Goal: Information Seeking & Learning: Learn about a topic

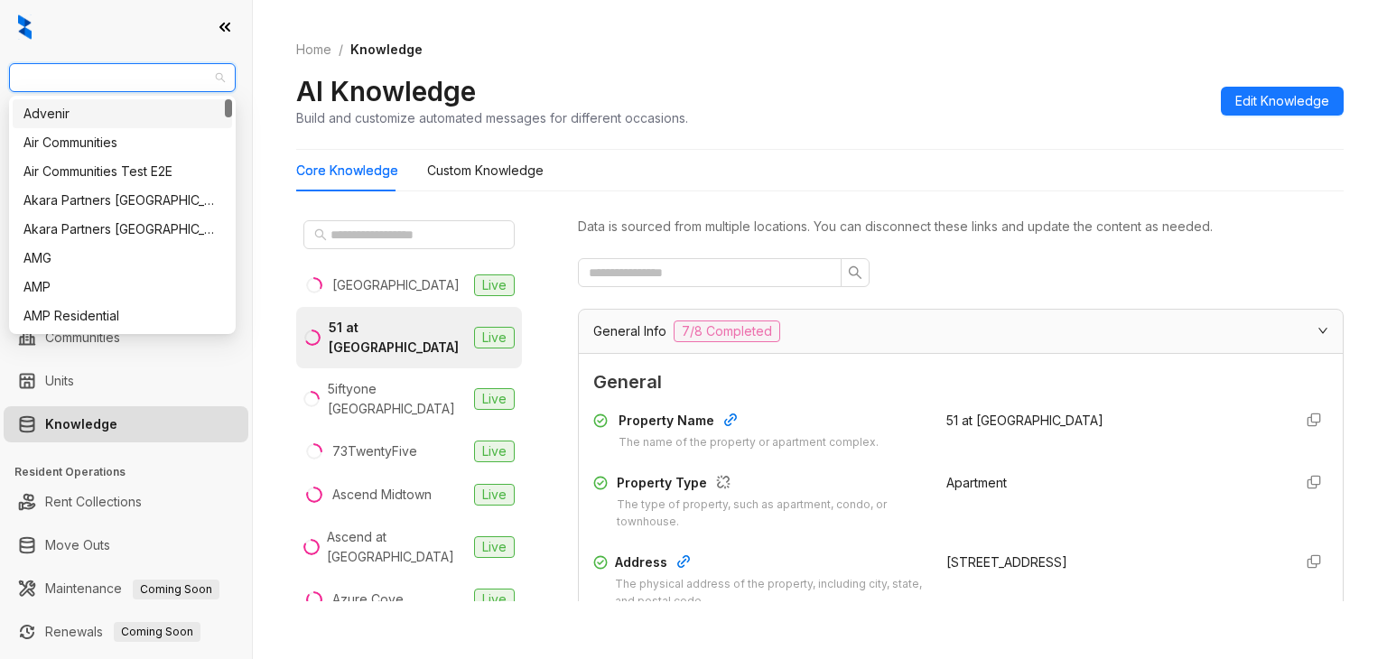
scroll to position [3159, 0]
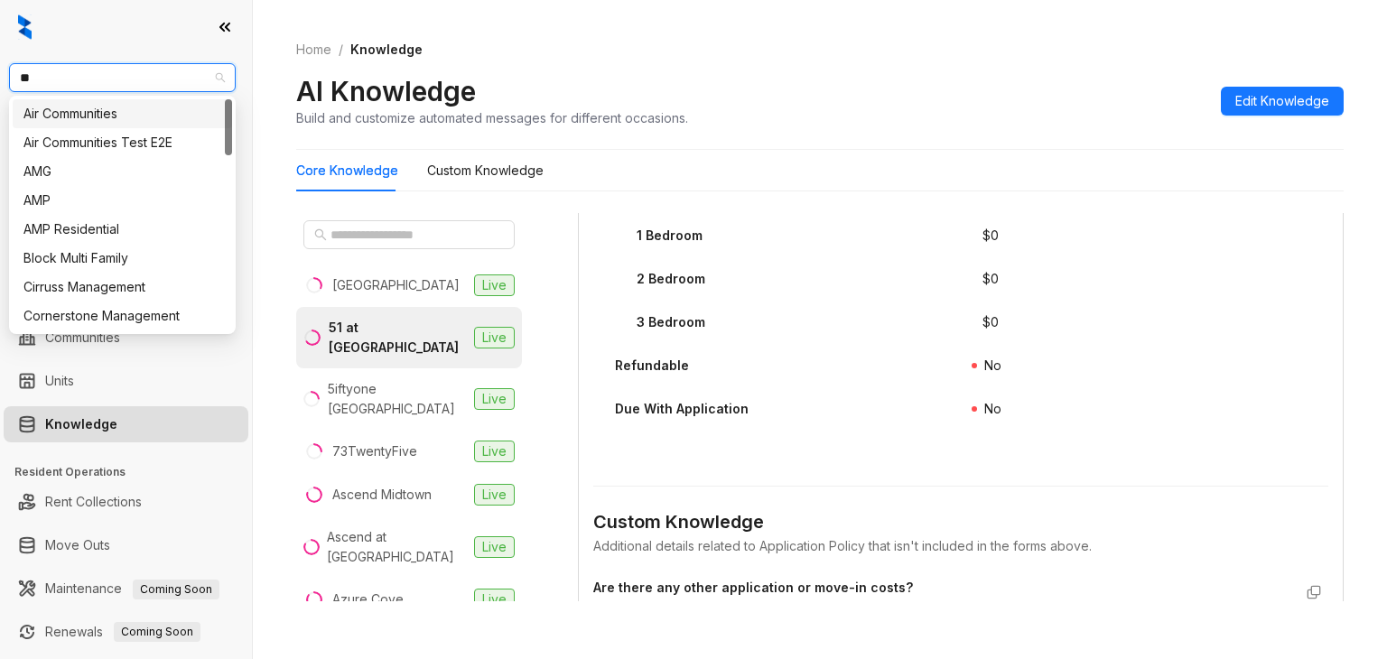
type input "***"
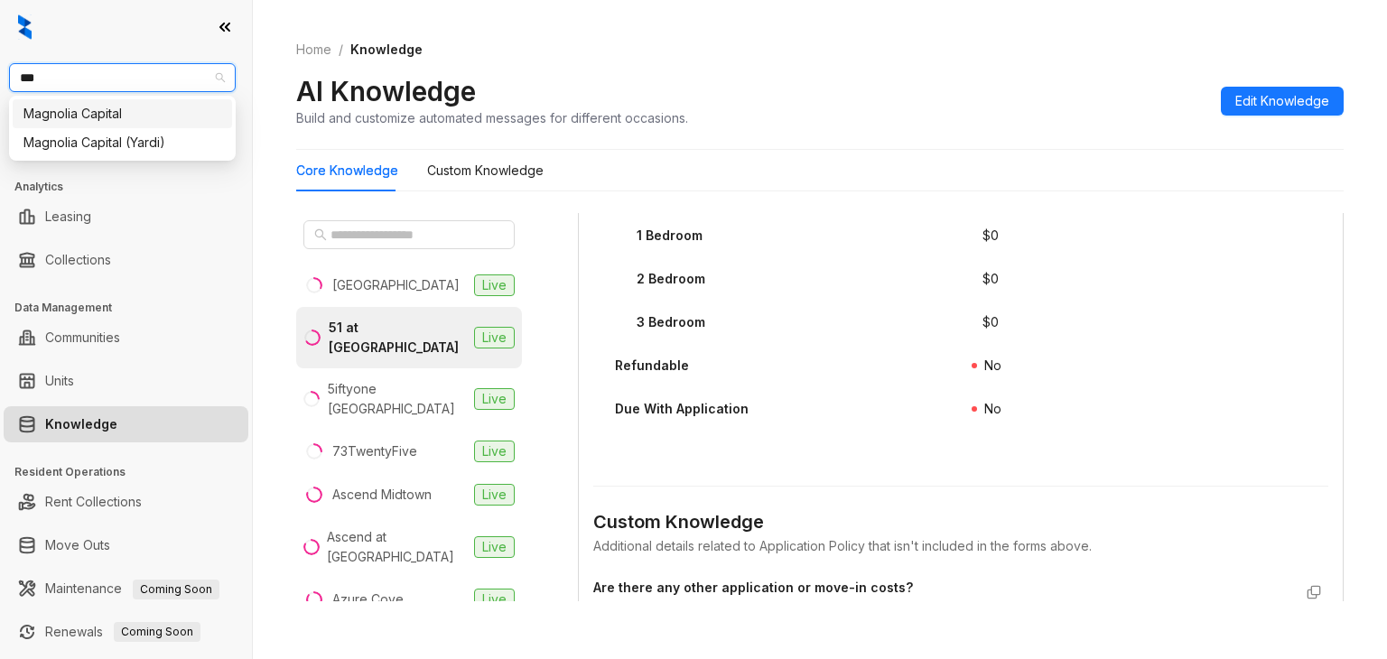
click at [165, 117] on div "Magnolia Capital" at bounding box center [122, 114] width 198 height 20
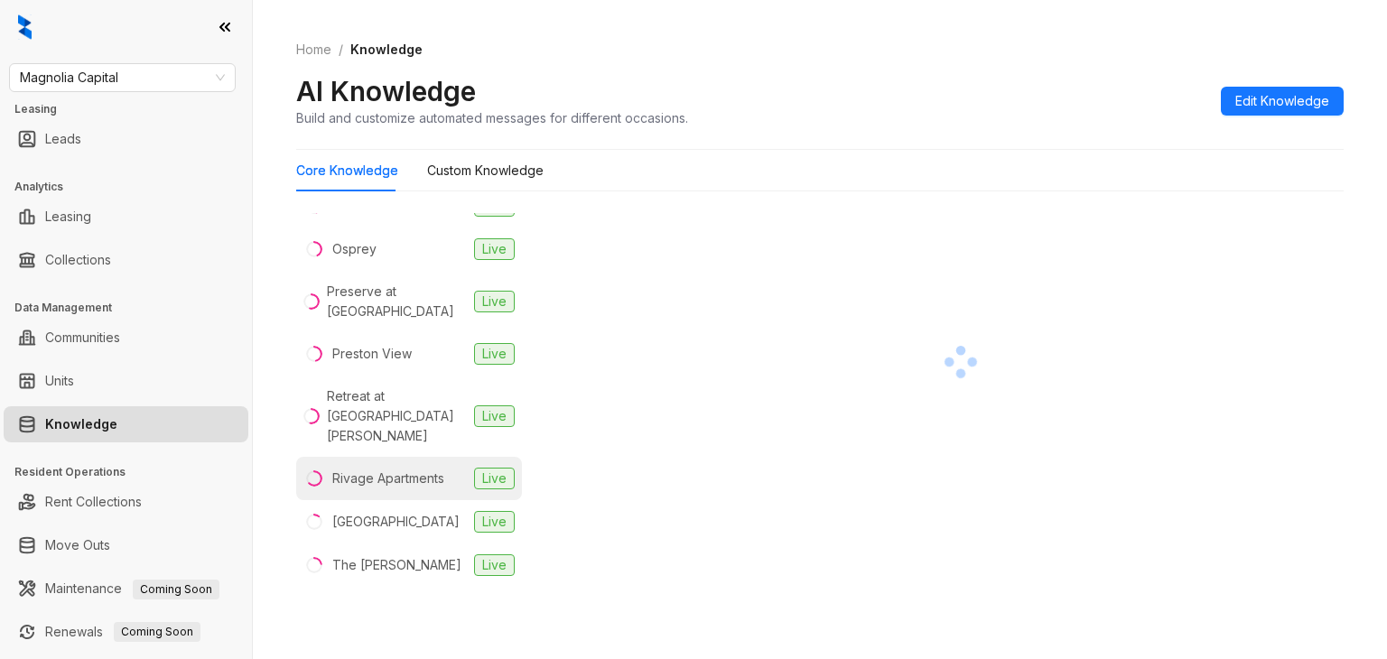
scroll to position [1444, 0]
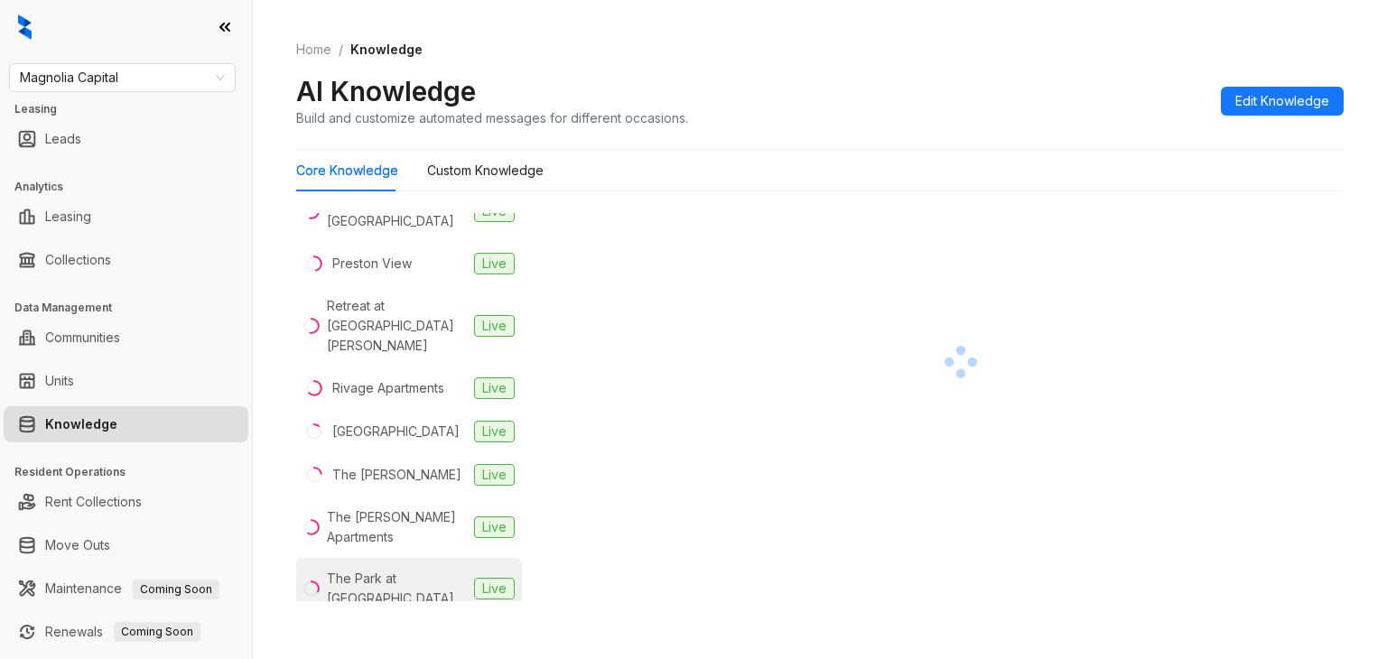
click at [420, 569] on div "The Park at [GEOGRAPHIC_DATA]" at bounding box center [397, 589] width 140 height 40
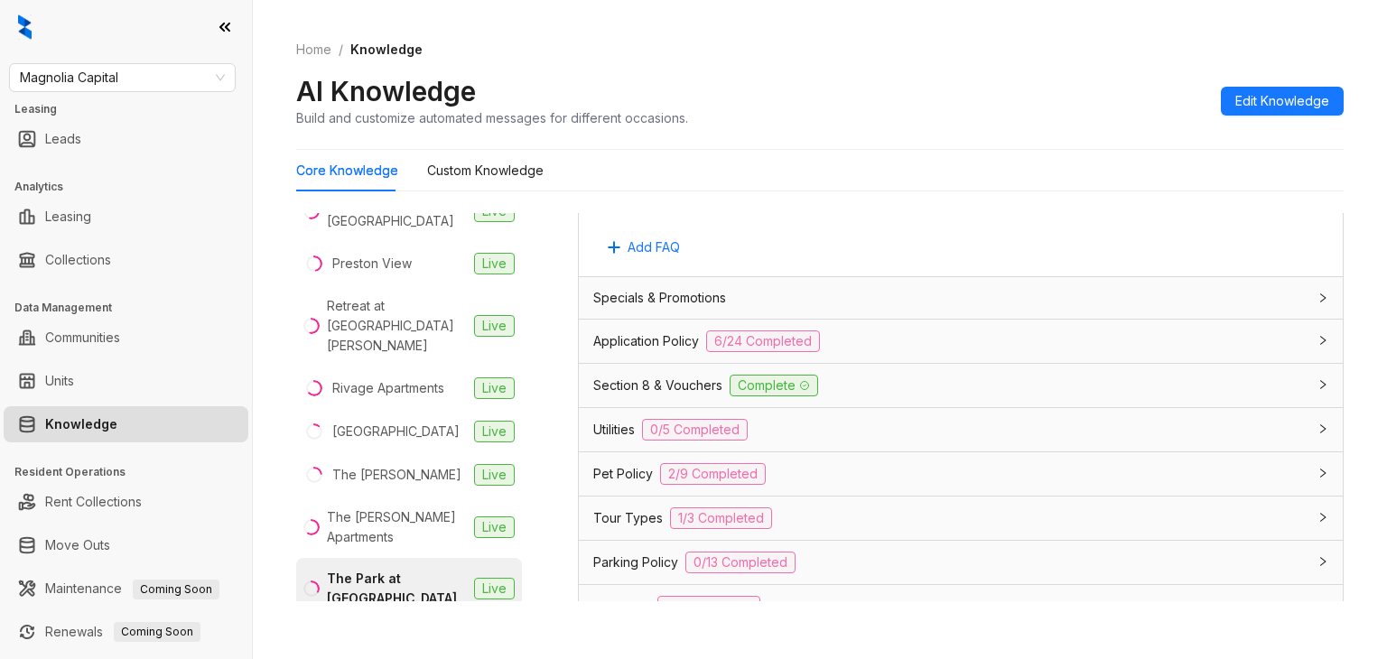
scroll to position [1264, 0]
click at [619, 552] on span "Parking Policy" at bounding box center [635, 562] width 85 height 20
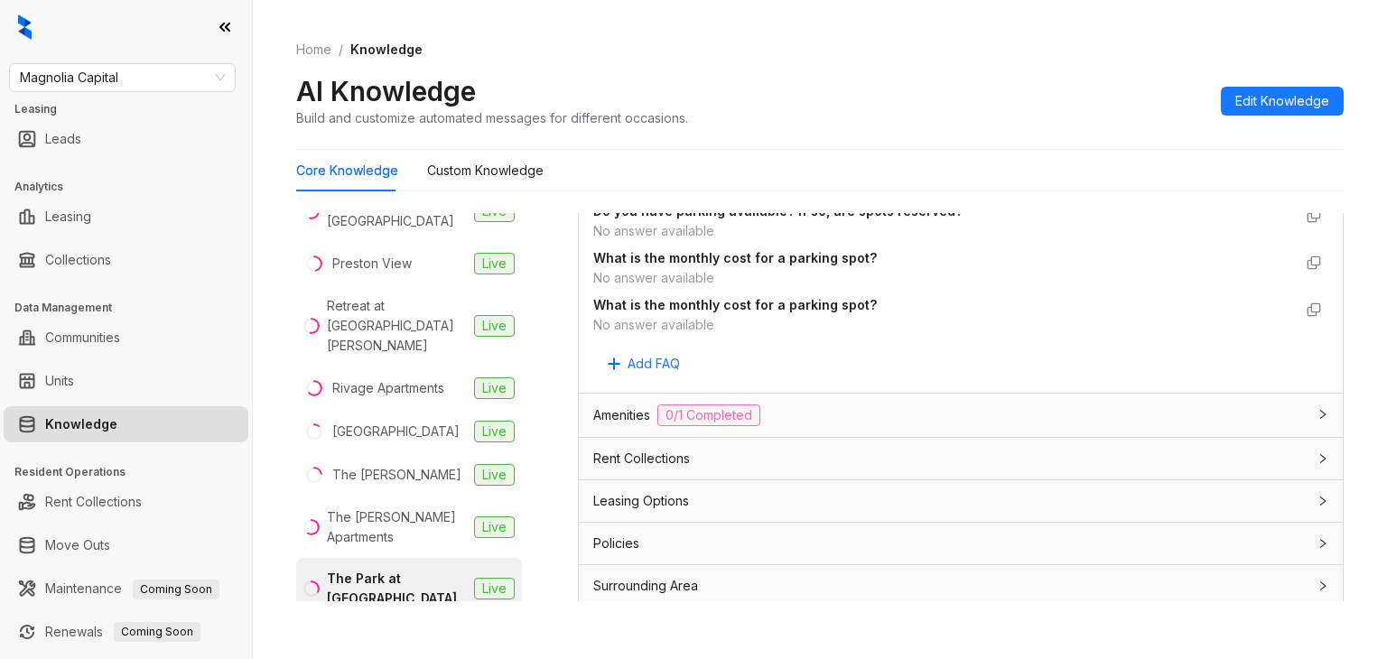
scroll to position [2501, 0]
